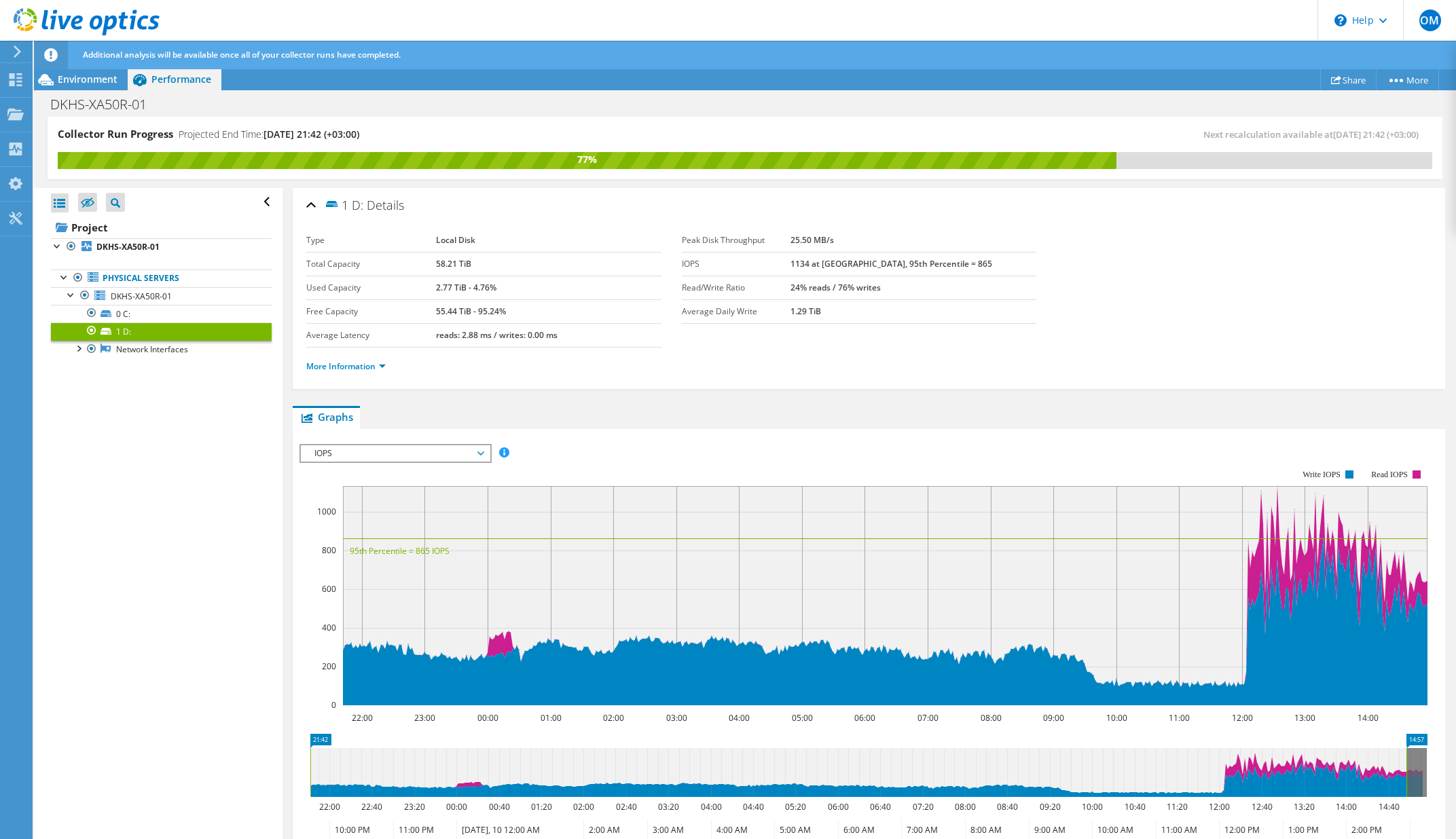
scroll to position [160, 0]
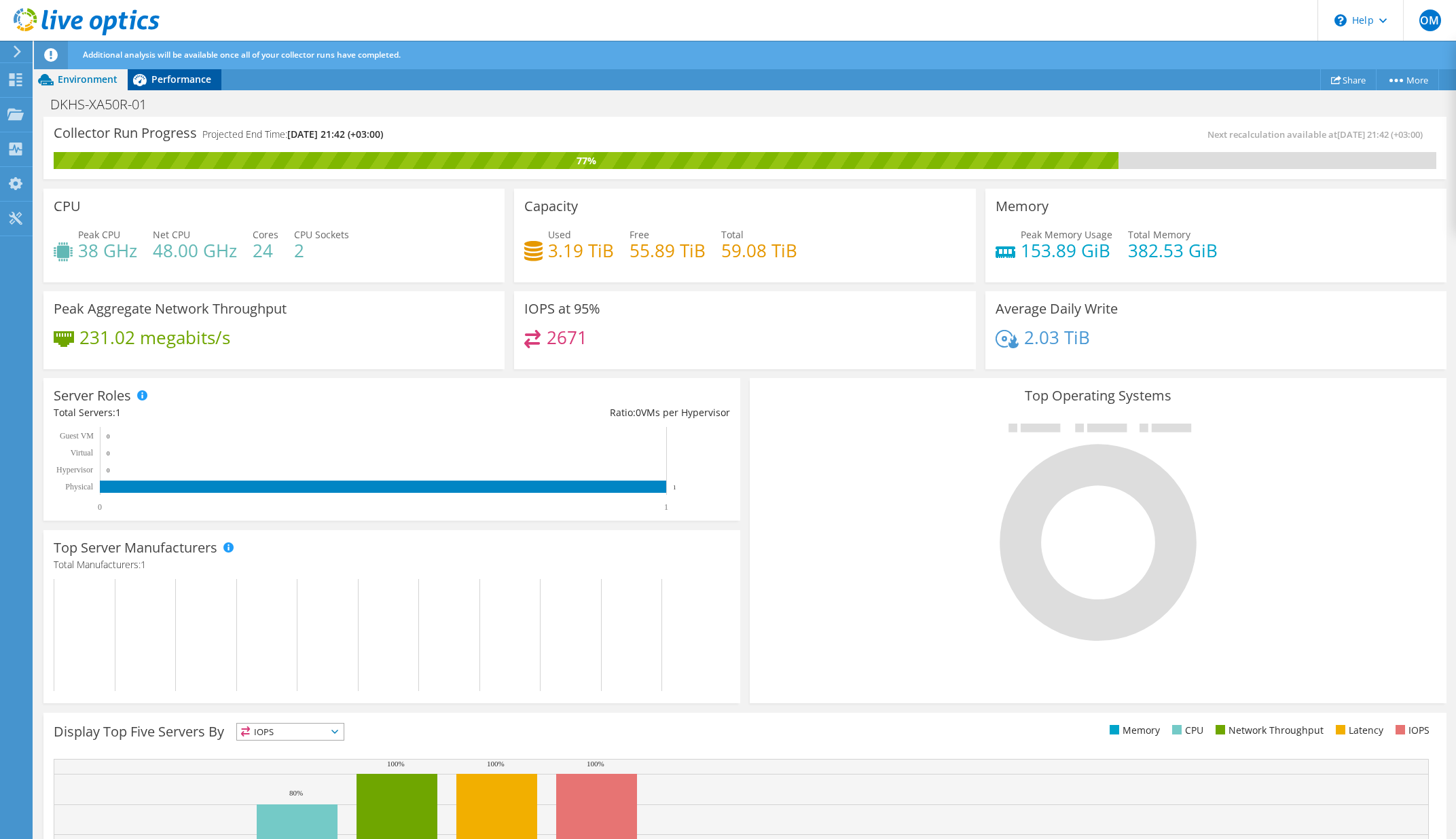
click at [178, 82] on span "Performance" at bounding box center [181, 78] width 59 height 13
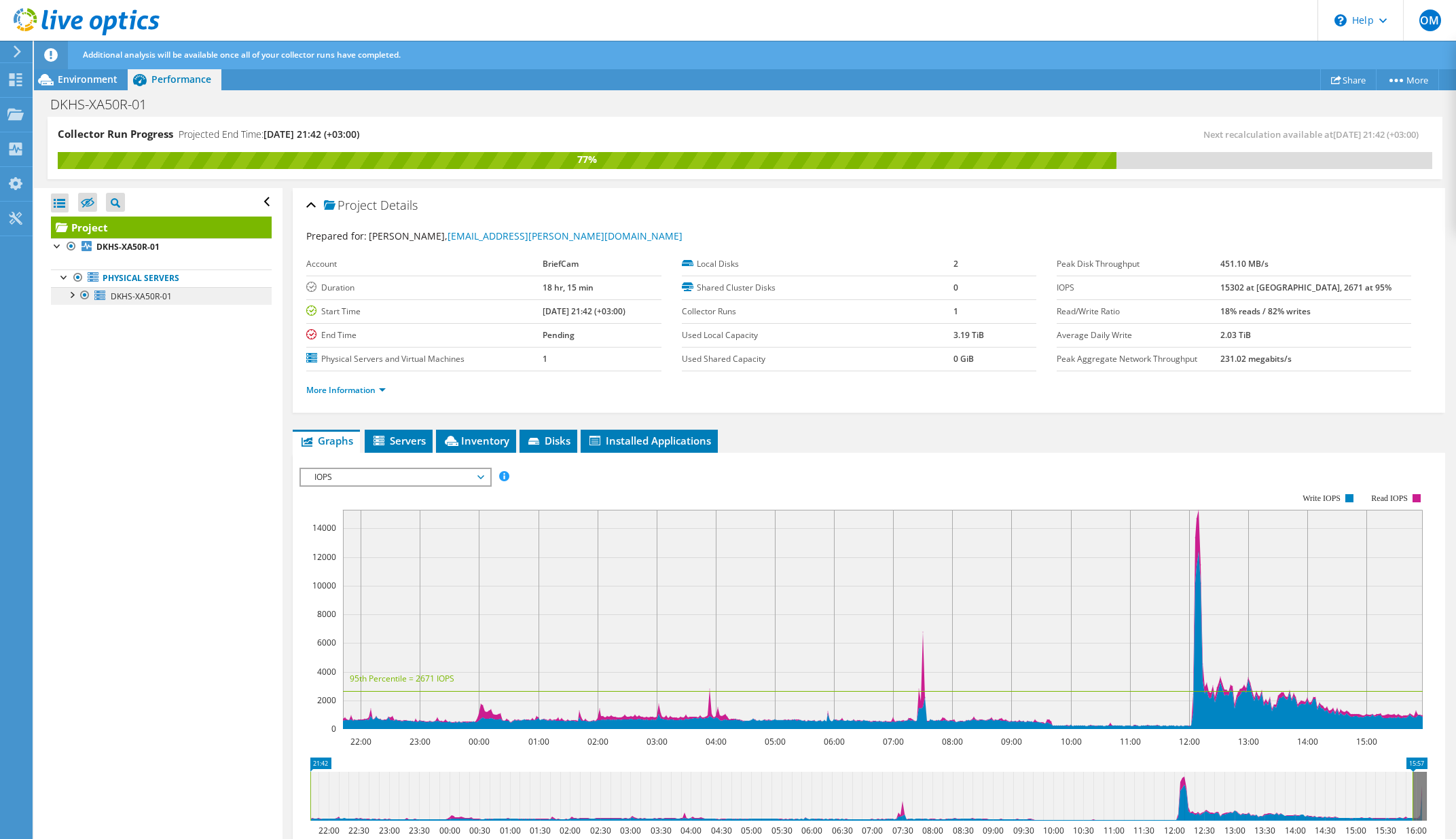
click at [170, 298] on link "DKHS-XA50R-01" at bounding box center [160, 296] width 221 height 18
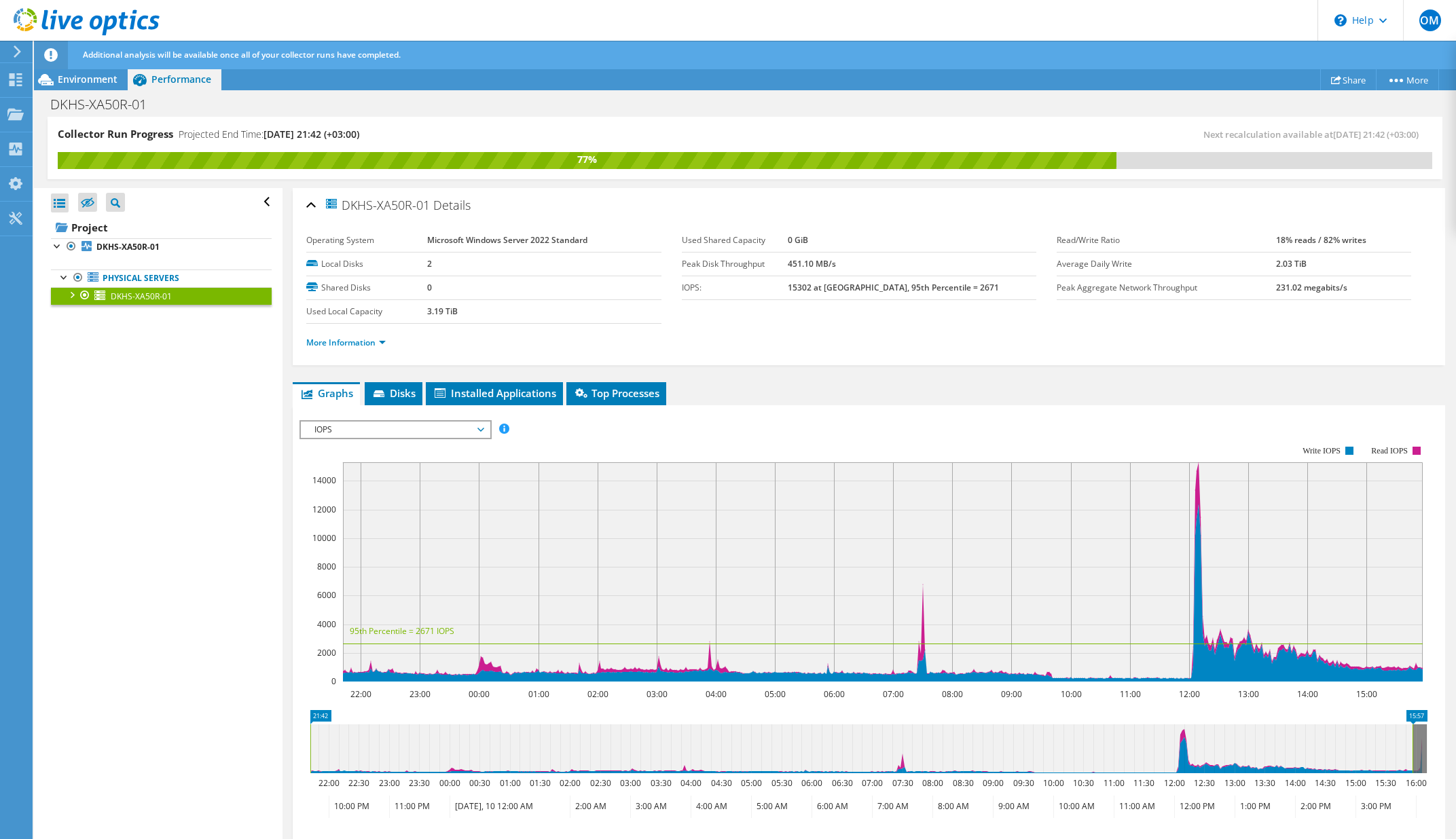
click at [72, 293] on div at bounding box center [71, 294] width 14 height 14
click at [136, 337] on link "1 D:" at bounding box center [160, 332] width 221 height 18
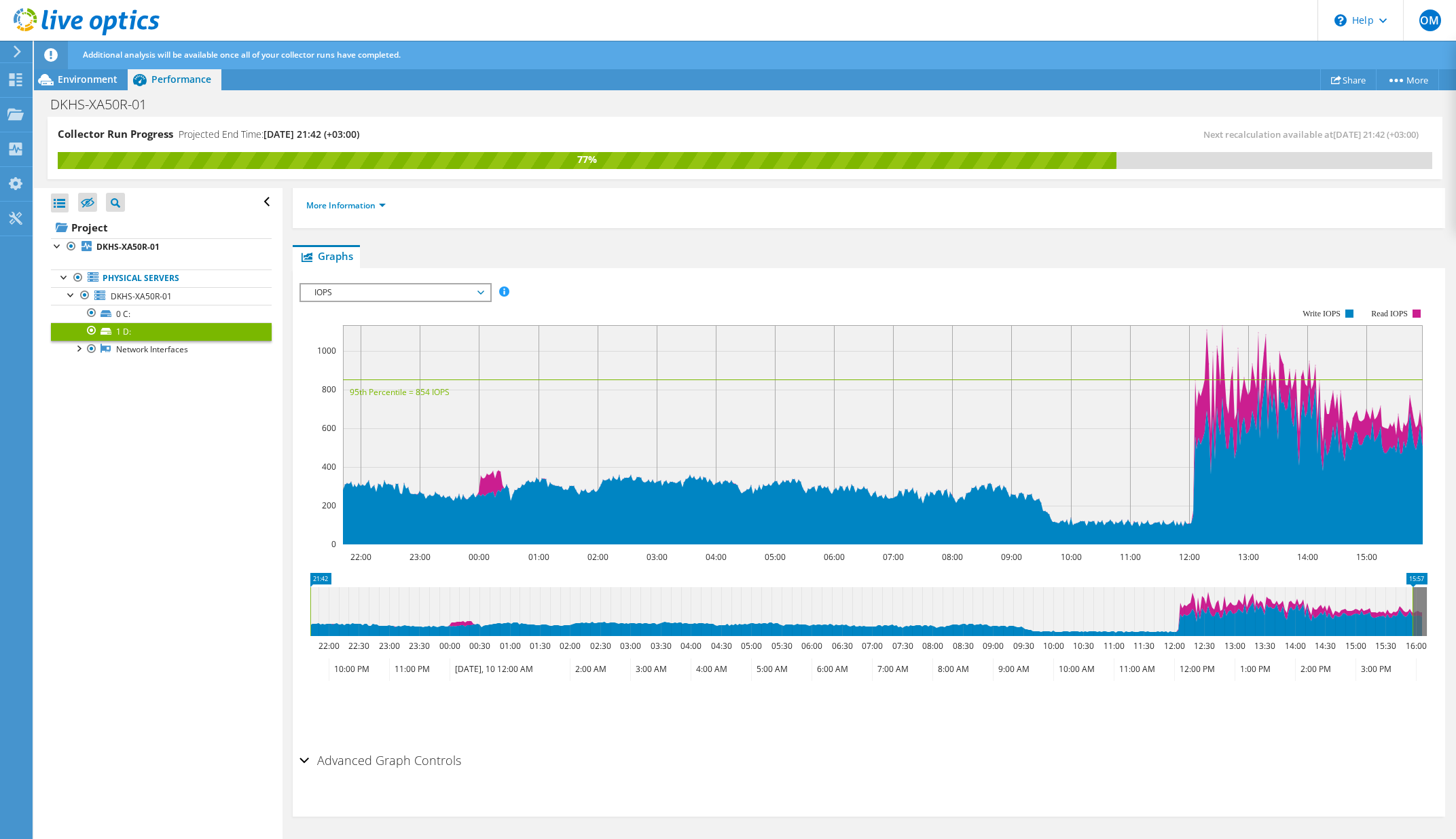
scroll to position [160, 0]
click at [424, 297] on span "IOPS" at bounding box center [395, 292] width 174 height 16
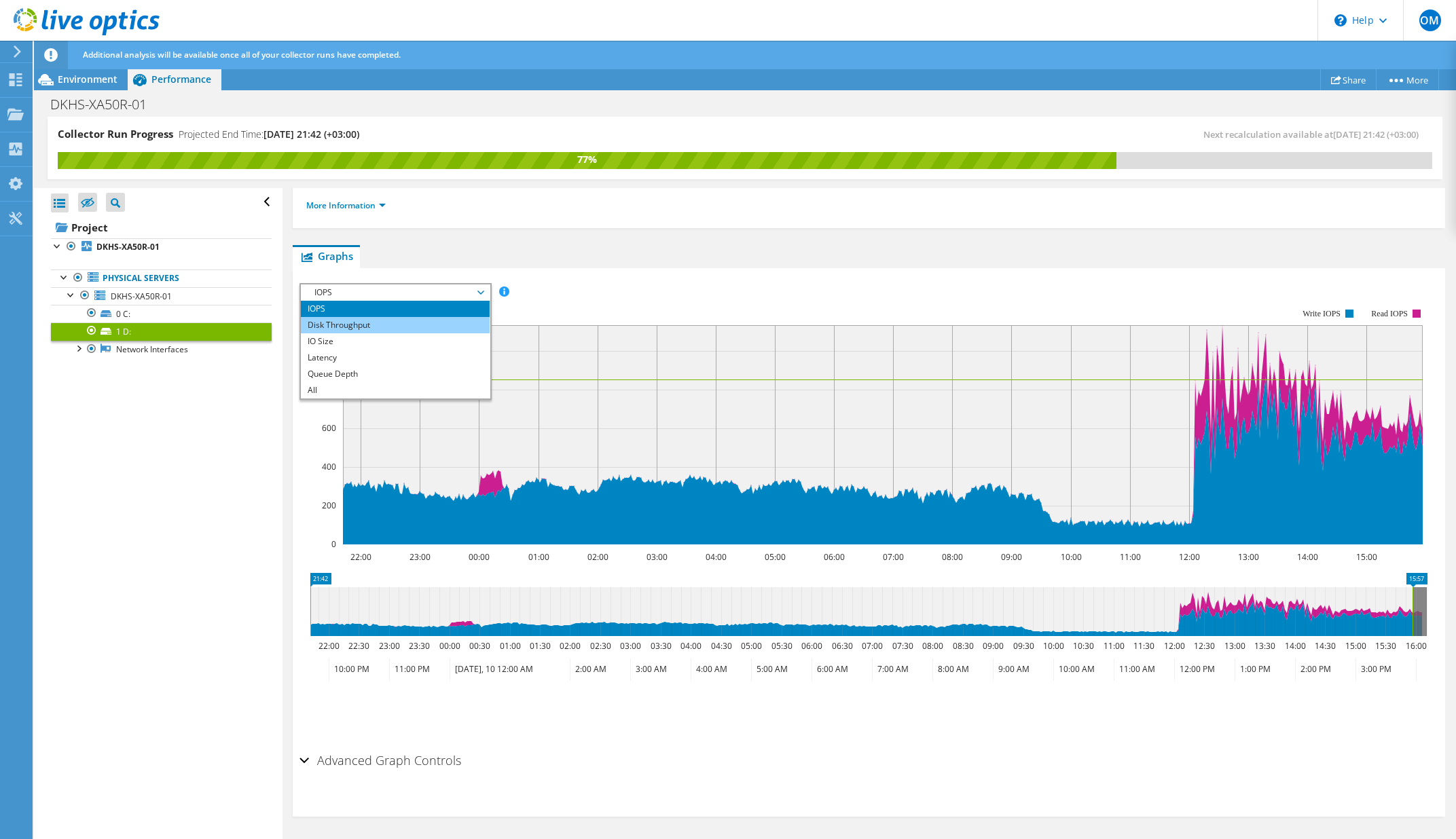
click at [415, 322] on li "Disk Throughput" at bounding box center [395, 325] width 188 height 16
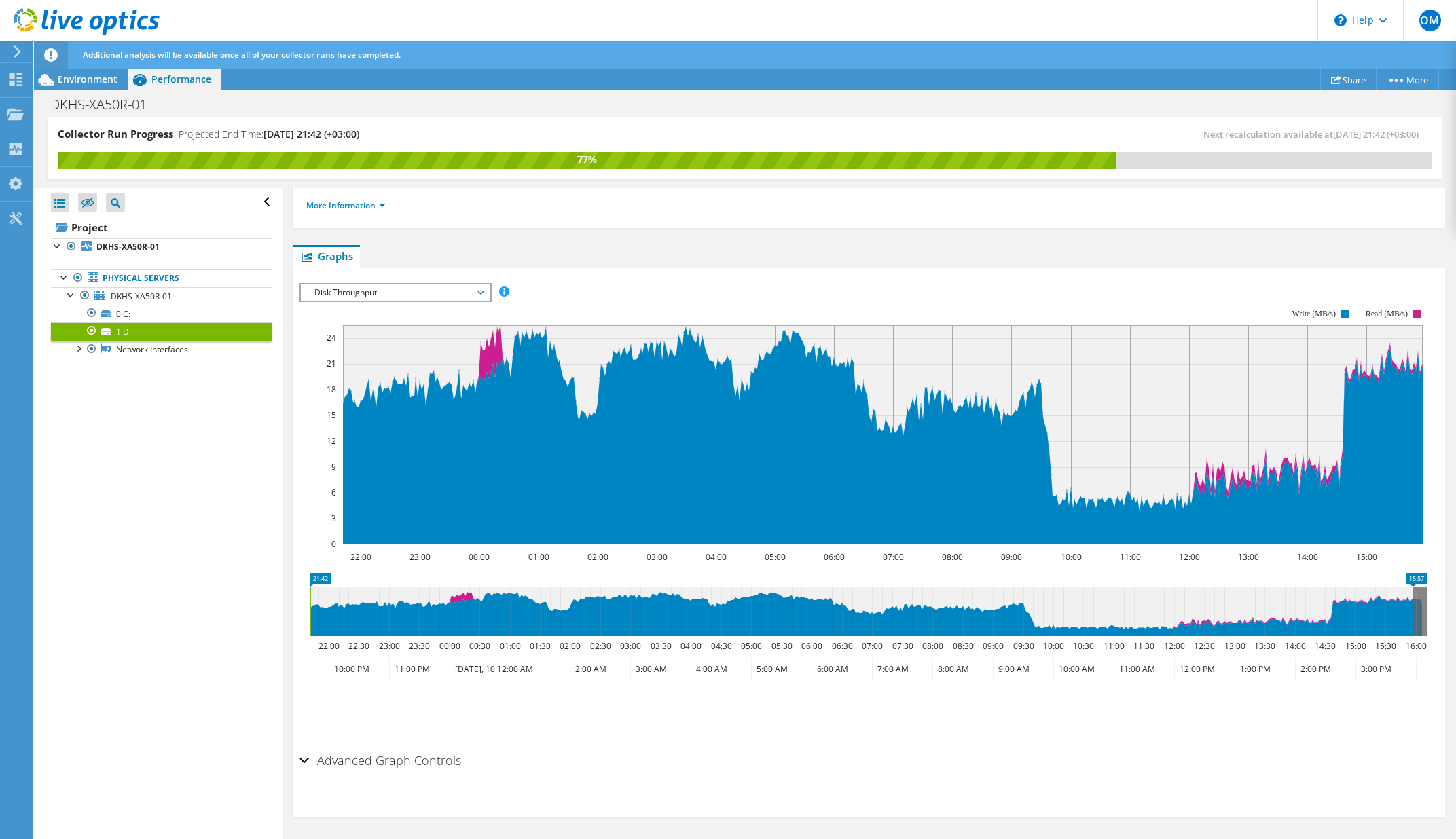
click at [415, 296] on span "Disk Throughput" at bounding box center [395, 292] width 174 height 16
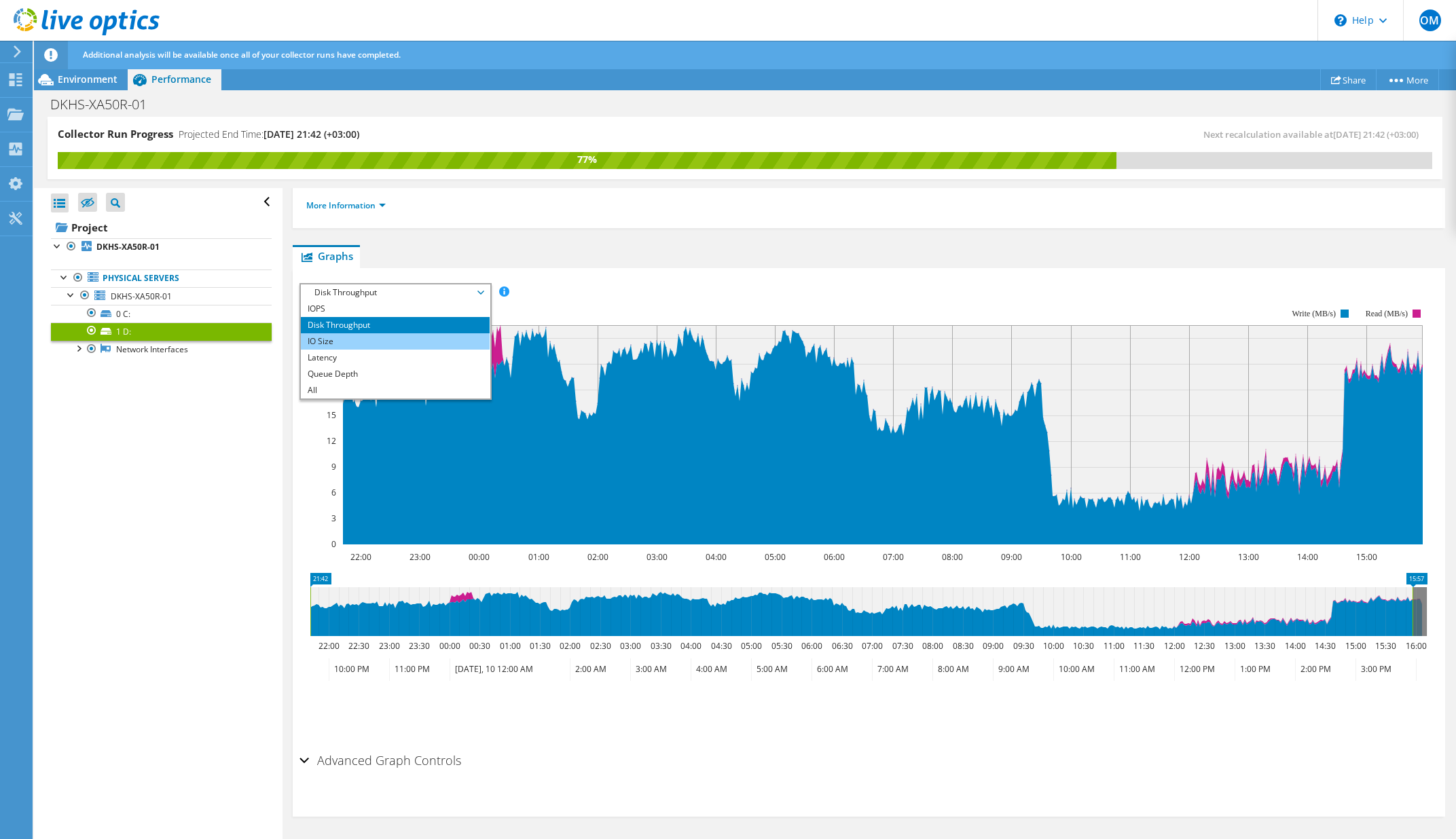
click at [398, 337] on li "IO Size" at bounding box center [395, 342] width 188 height 16
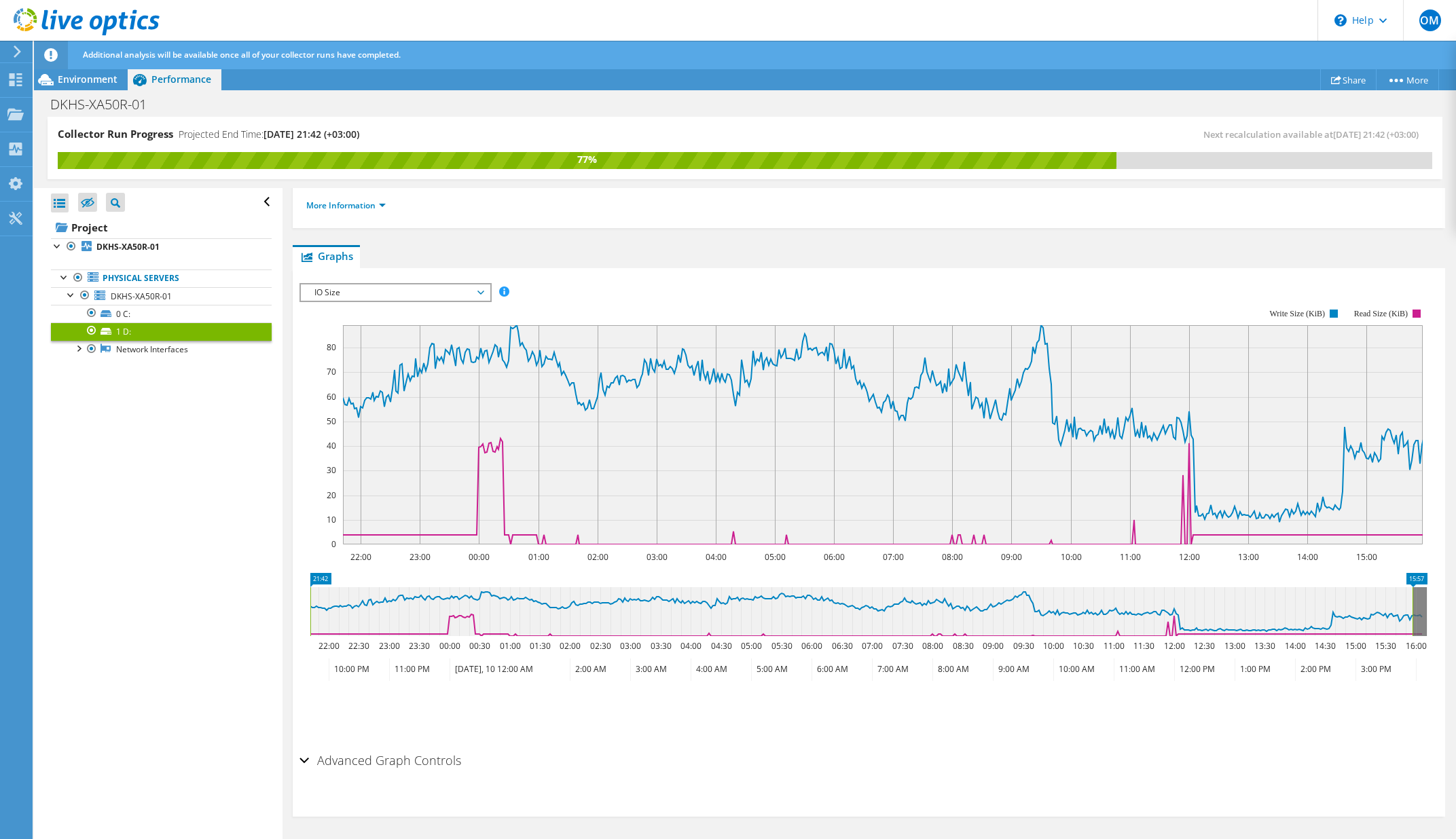
click at [406, 294] on span "IO Size" at bounding box center [395, 292] width 174 height 16
click at [386, 360] on li "Latency" at bounding box center [395, 358] width 188 height 16
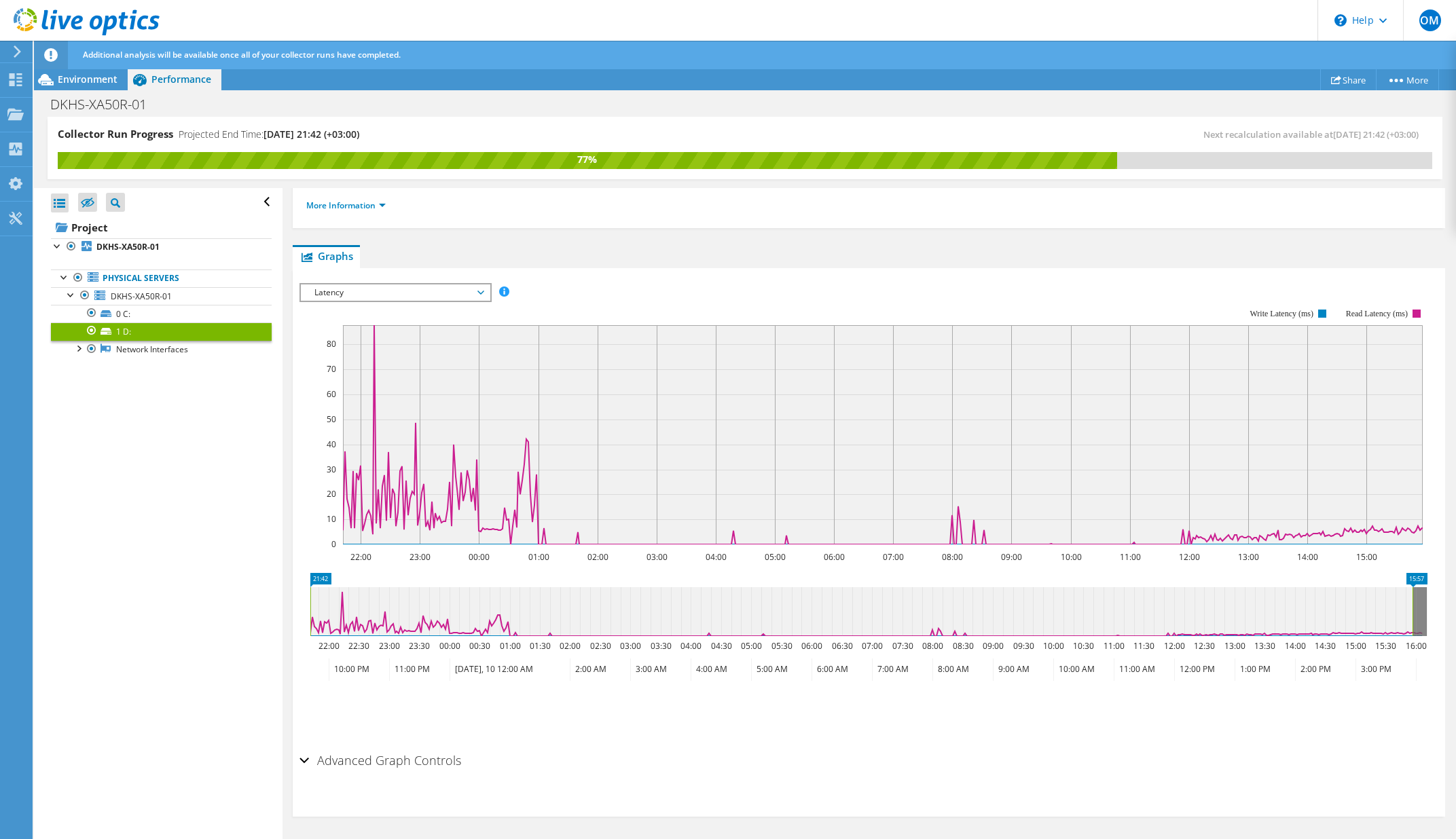
click at [412, 291] on span "Latency" at bounding box center [395, 292] width 174 height 16
click at [376, 372] on li "Queue Depth" at bounding box center [395, 373] width 188 height 16
